Goal: Task Accomplishment & Management: Manage account settings

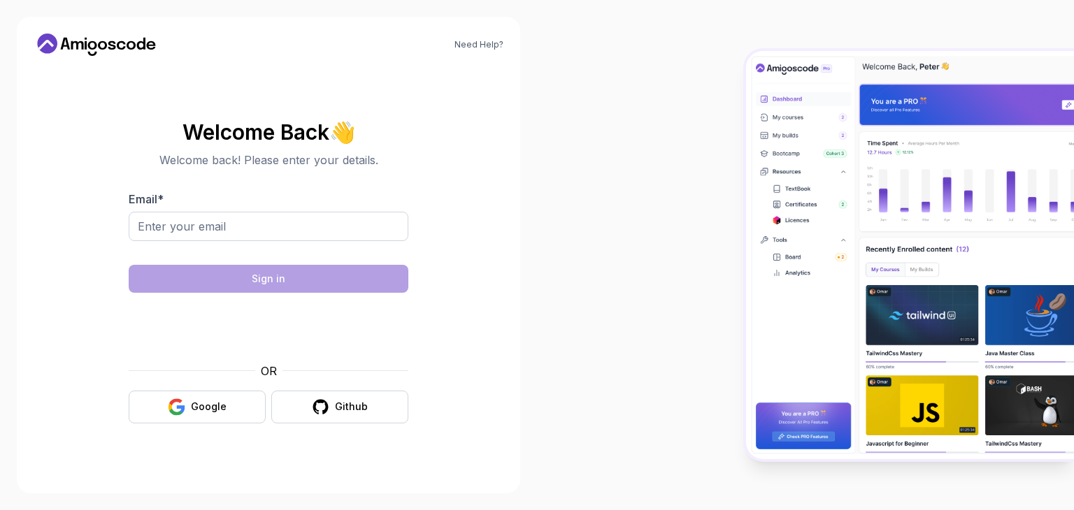
click at [215, 207] on div "Email *" at bounding box center [269, 224] width 280 height 66
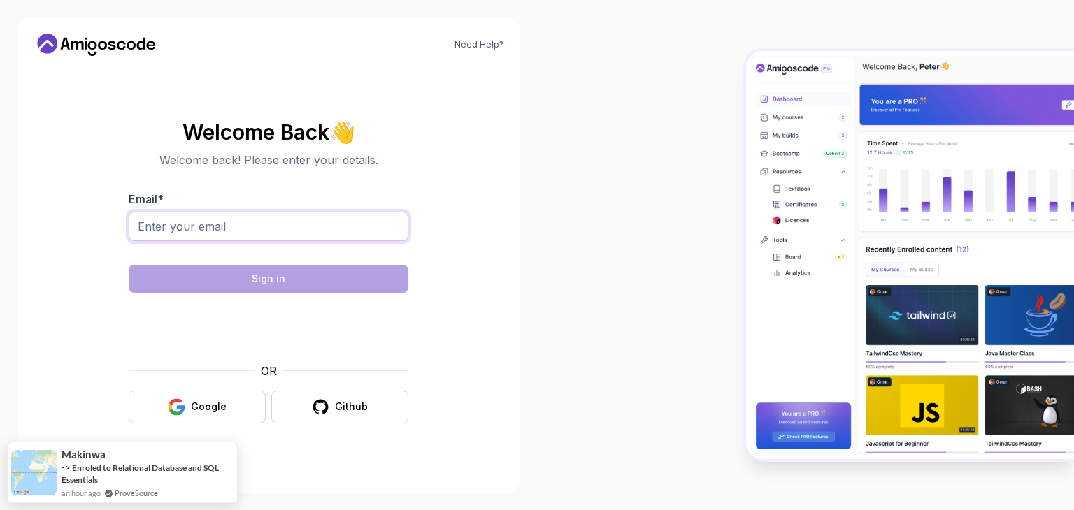
click at [221, 229] on input "Email *" at bounding box center [269, 226] width 280 height 29
type input "egzonaliu8000@gmail.com"
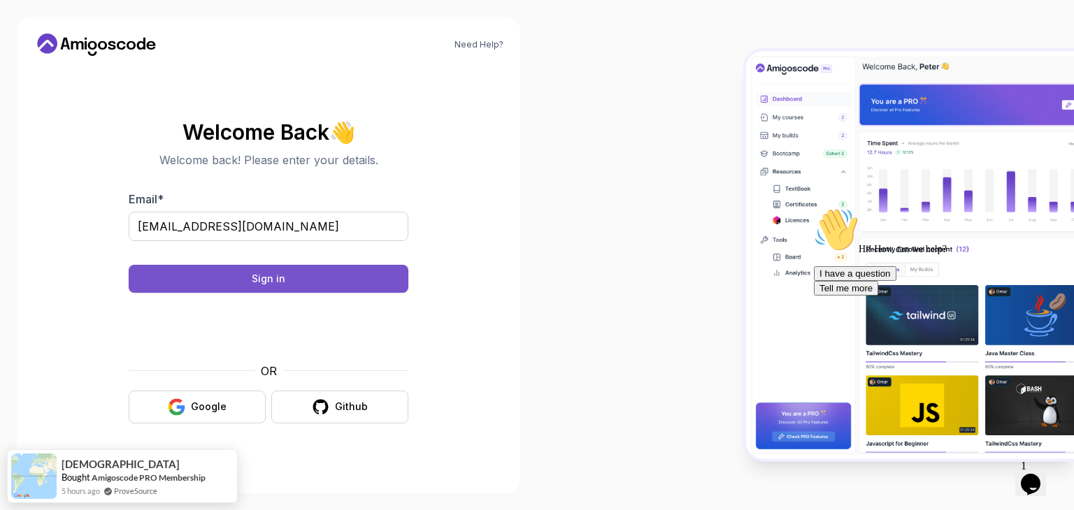
click at [296, 276] on button "Sign in" at bounding box center [269, 279] width 280 height 28
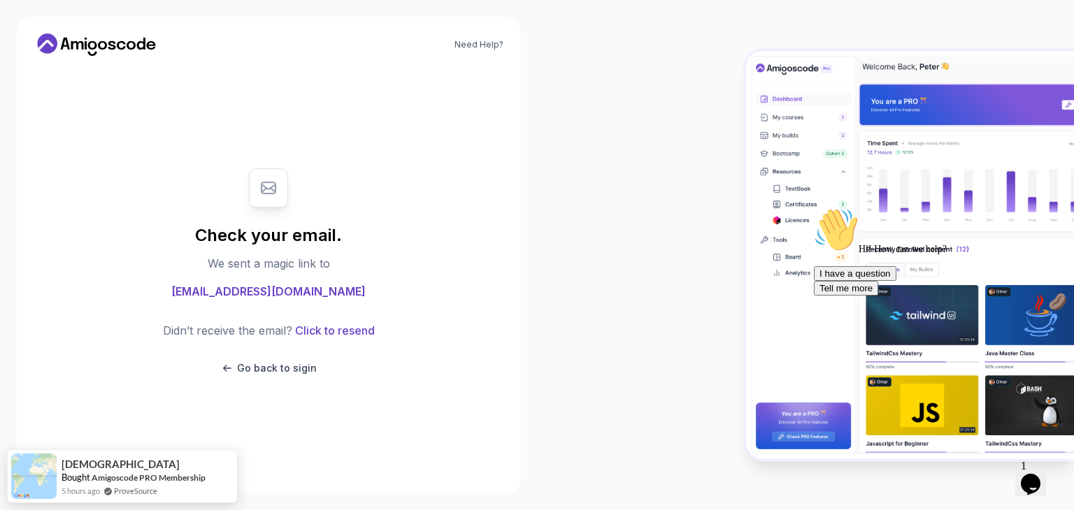
click at [733, 140] on body "Need Help? Check your email. We sent a magic link to egzonaliu8000@gmail.com Di…" at bounding box center [537, 255] width 1074 height 510
click at [308, 301] on div "Check your email. We sent a magic link to egzonaliu8000@gmail.com Didn’t receiv…" at bounding box center [269, 272] width 280 height 235
click at [309, 292] on span "egzonaliu8000@gmail.com" at bounding box center [268, 291] width 194 height 17
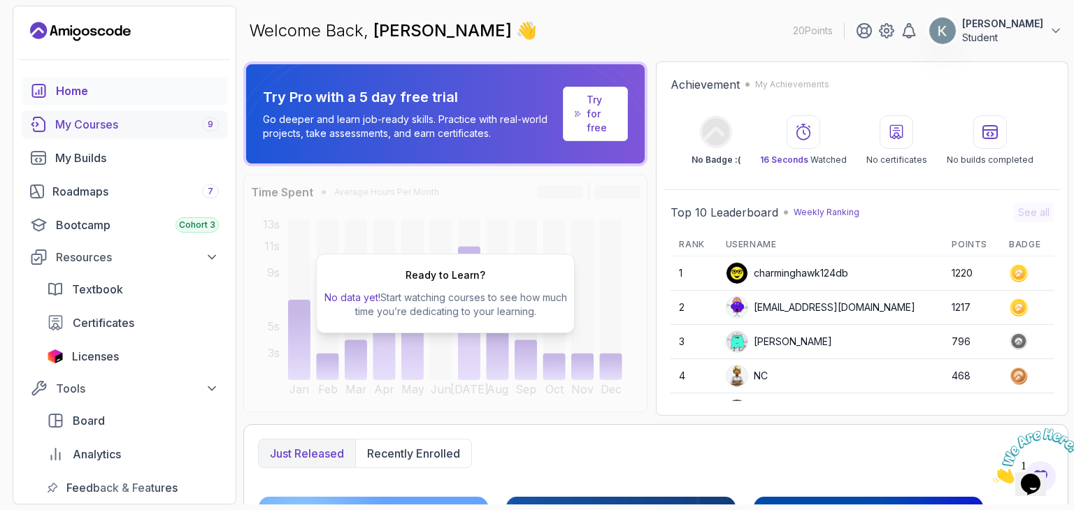
click at [101, 134] on link "My Courses 9" at bounding box center [125, 124] width 206 height 28
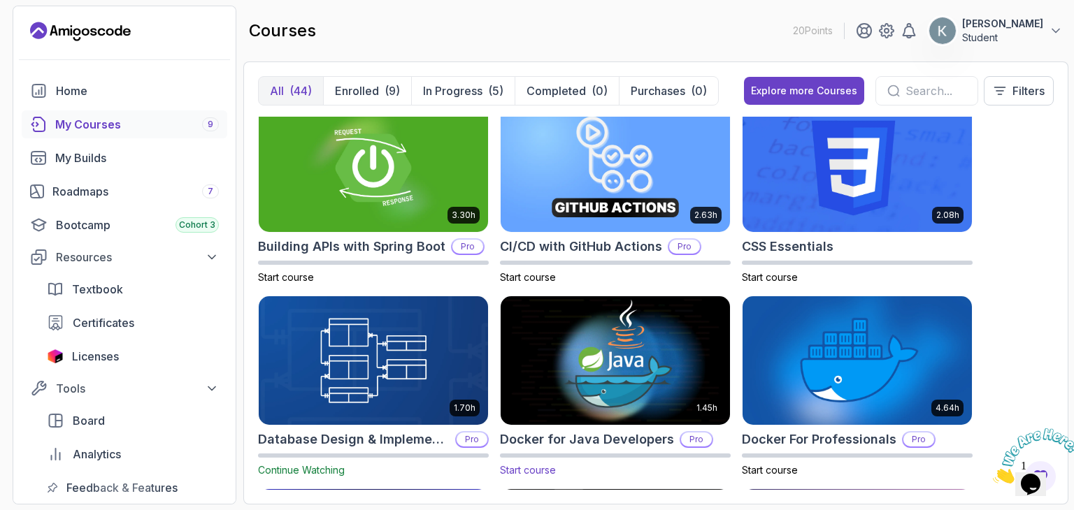
scroll to position [145, 0]
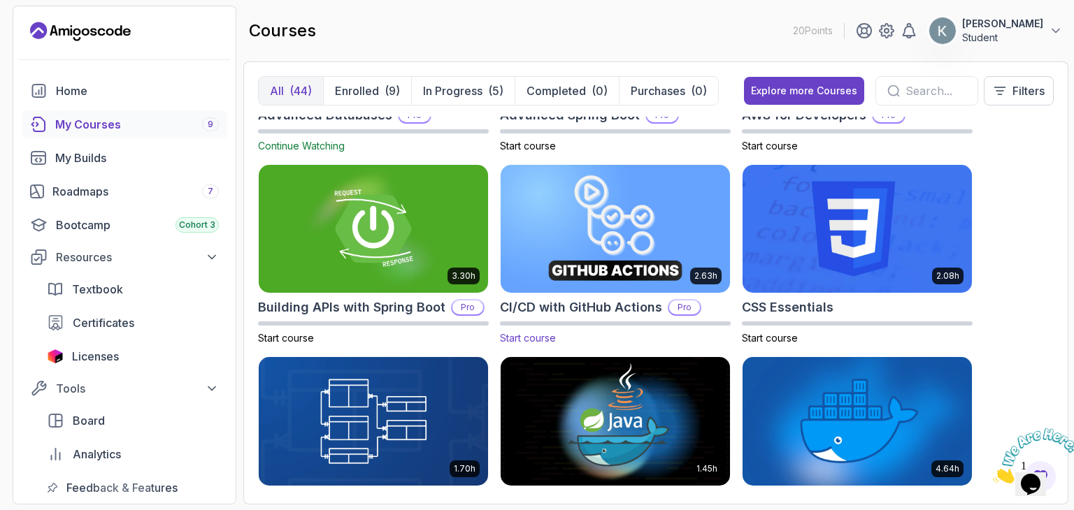
click at [596, 203] on img at bounding box center [615, 229] width 241 height 135
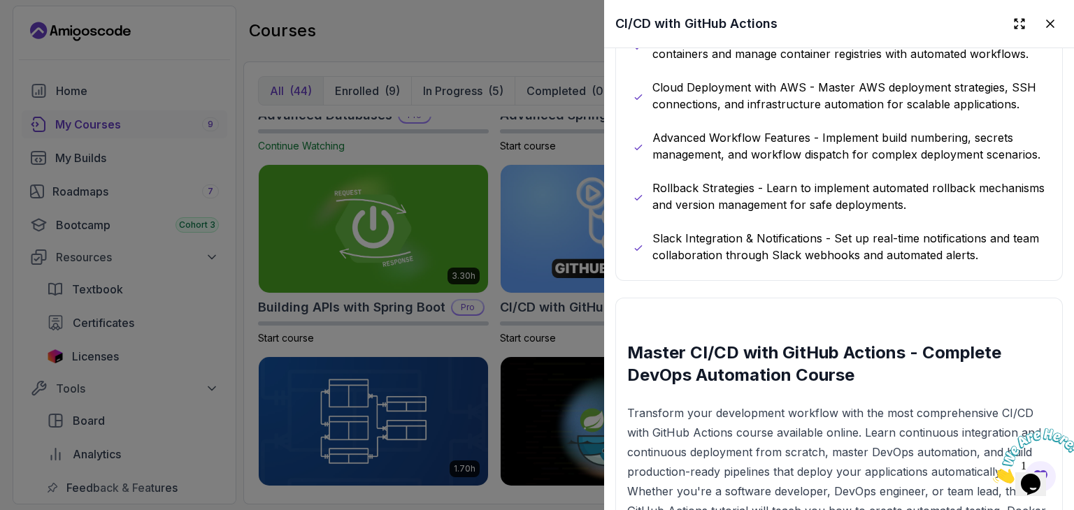
scroll to position [1119, 0]
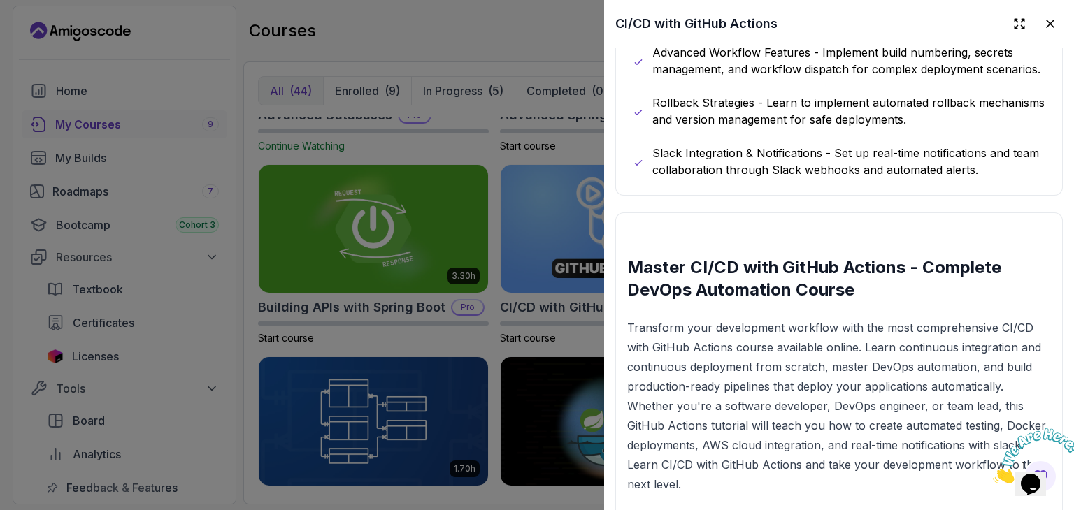
click at [408, 77] on div at bounding box center [537, 255] width 1074 height 510
